Goal: Task Accomplishment & Management: Use online tool/utility

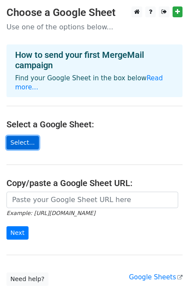
click at [18, 136] on link "Select..." at bounding box center [22, 142] width 32 height 13
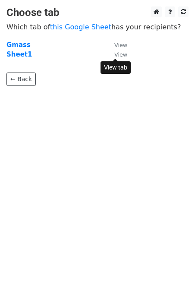
click at [115, 56] on small "View" at bounding box center [120, 54] width 13 height 6
click at [15, 45] on strong "Gmass" at bounding box center [18, 45] width 24 height 8
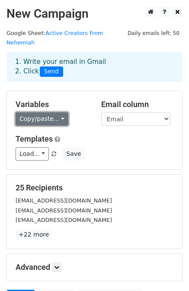
click at [55, 112] on link "Copy/paste..." at bounding box center [42, 118] width 53 height 13
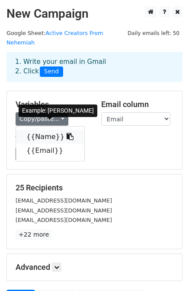
click at [49, 130] on link "{{Name}}" at bounding box center [50, 137] width 68 height 14
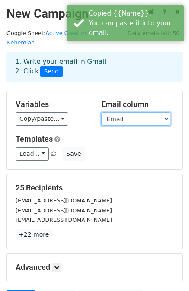
click at [125, 112] on select "Name Email" at bounding box center [135, 118] width 69 height 13
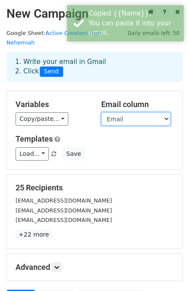
click at [125, 112] on select "Name Email" at bounding box center [135, 118] width 69 height 13
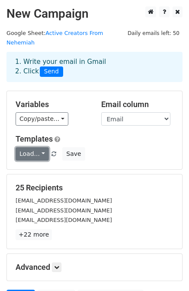
click at [33, 147] on link "Load..." at bounding box center [32, 153] width 33 height 13
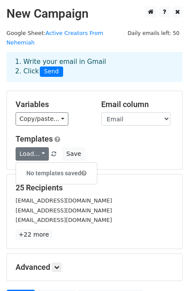
click at [109, 147] on div "Load... No templates saved Save" at bounding box center [94, 153] width 171 height 13
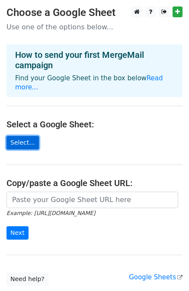
click at [25, 136] on link "Select..." at bounding box center [22, 142] width 32 height 13
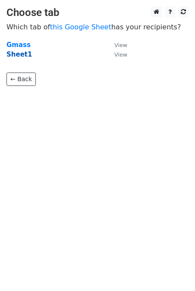
click at [12, 55] on strong "Sheet1" at bounding box center [18, 55] width 25 height 8
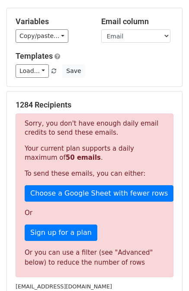
scroll to position [130, 0]
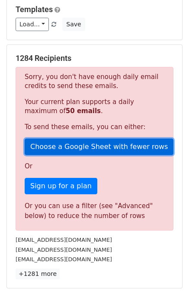
click at [98, 141] on link "Choose a Google Sheet with fewer rows" at bounding box center [99, 147] width 149 height 16
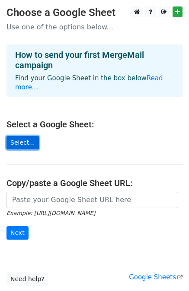
click at [22, 137] on link "Select..." at bounding box center [22, 142] width 32 height 13
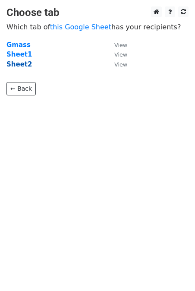
click at [18, 64] on strong "Sheet2" at bounding box center [18, 64] width 25 height 8
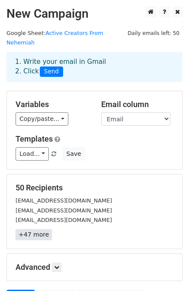
click at [28, 229] on link "+47 more" at bounding box center [34, 234] width 36 height 11
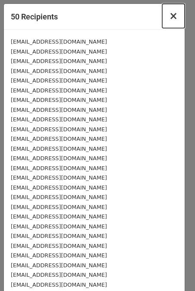
click at [172, 16] on button "×" at bounding box center [173, 16] width 22 height 24
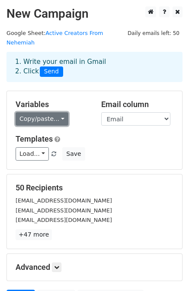
click at [45, 113] on link "Copy/paste..." at bounding box center [42, 118] width 53 height 13
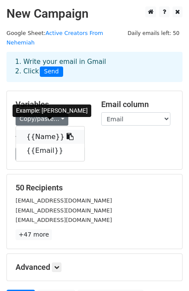
click at [47, 131] on link "{{Name}}" at bounding box center [50, 137] width 68 height 14
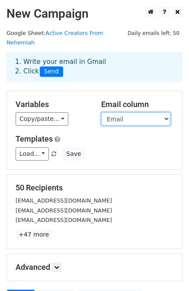
click at [113, 112] on select "Name Email" at bounding box center [135, 118] width 69 height 13
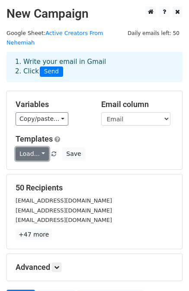
click at [23, 147] on link "Load..." at bounding box center [32, 153] width 33 height 13
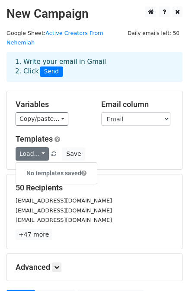
click at [125, 134] on h5 "Templates" at bounding box center [95, 139] width 158 height 10
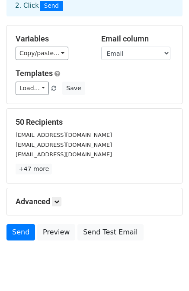
scroll to position [78, 0]
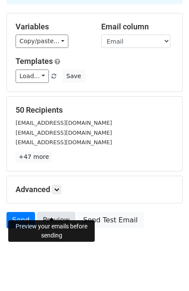
click at [41, 212] on link "Preview" at bounding box center [56, 220] width 38 height 16
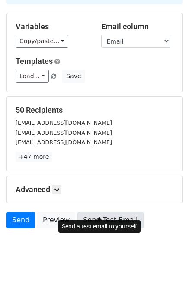
click at [87, 212] on link "Send Test Email" at bounding box center [110, 220] width 66 height 16
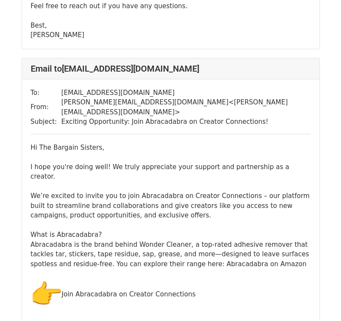
scroll to position [389, 0]
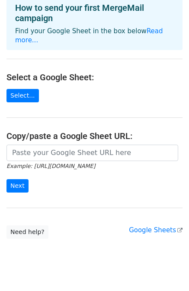
scroll to position [54, 0]
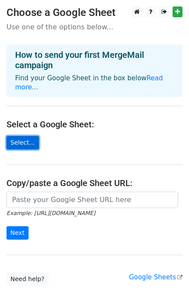
click at [19, 136] on link "Select..." at bounding box center [22, 142] width 32 height 13
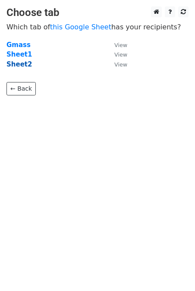
click at [18, 63] on strong "Sheet2" at bounding box center [18, 64] width 25 height 8
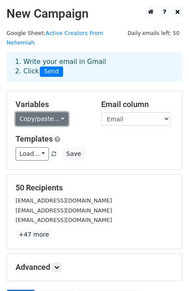
click at [51, 112] on link "Copy/paste..." at bounding box center [42, 118] width 53 height 13
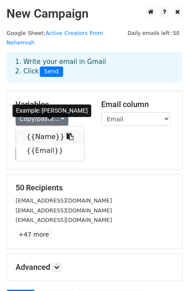
click at [48, 130] on link "{{Name}}" at bounding box center [50, 137] width 68 height 14
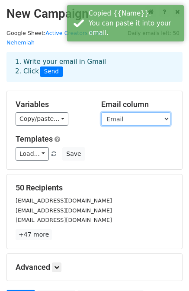
click at [112, 112] on select "Name Email" at bounding box center [135, 118] width 69 height 13
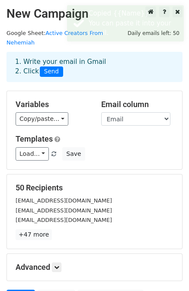
click at [72, 124] on div "Variables Copy/paste... {{Name}} {{Email}} Email column Name Email Templates Lo…" at bounding box center [94, 130] width 175 height 78
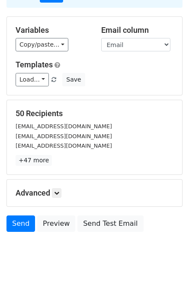
scroll to position [78, 0]
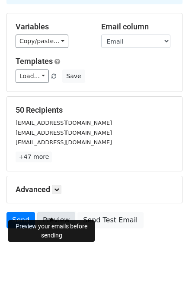
click at [49, 212] on link "Preview" at bounding box center [56, 220] width 38 height 16
click at [40, 212] on link "Preview" at bounding box center [56, 220] width 38 height 16
click at [55, 212] on link "Preview" at bounding box center [56, 220] width 38 height 16
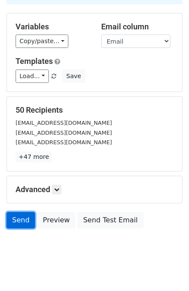
click at [22, 212] on link "Send" at bounding box center [20, 220] width 29 height 16
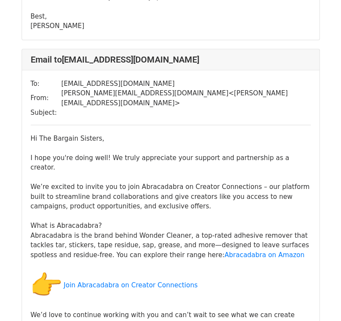
scroll to position [389, 0]
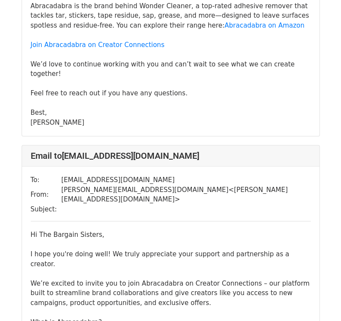
scroll to position [346, 0]
